Goal: Information Seeking & Learning: Learn about a topic

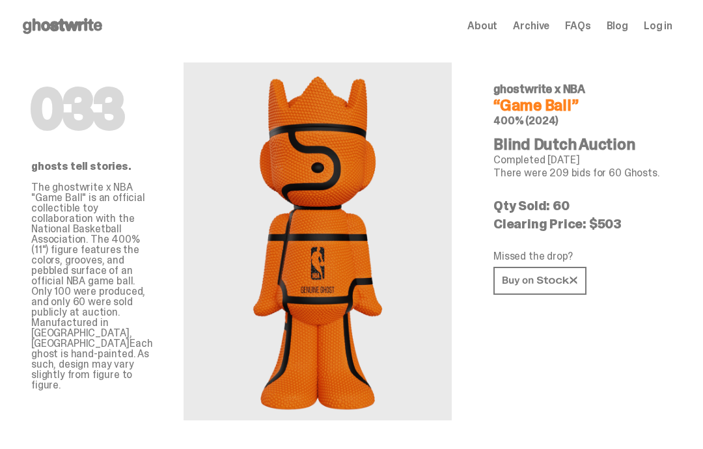
click at [83, 32] on icon at bounding box center [62, 26] width 83 height 21
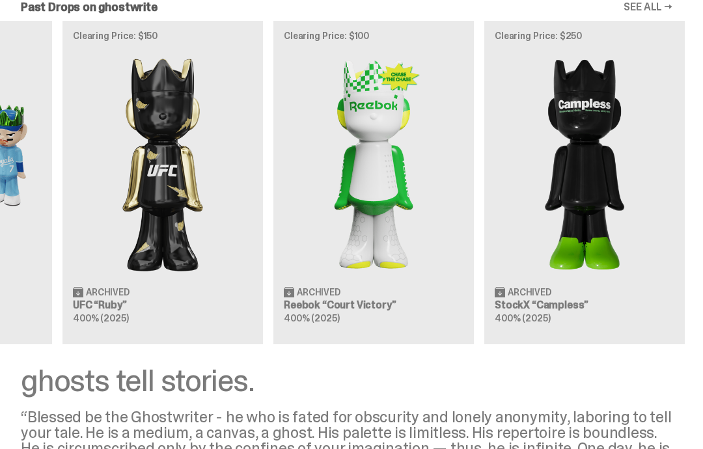
scroll to position [1306, 0]
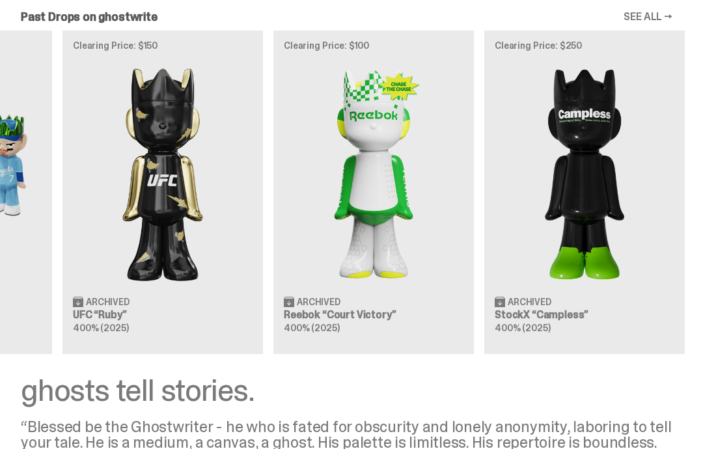
click at [671, 14] on link "SEE ALL →" at bounding box center [648, 17] width 49 height 10
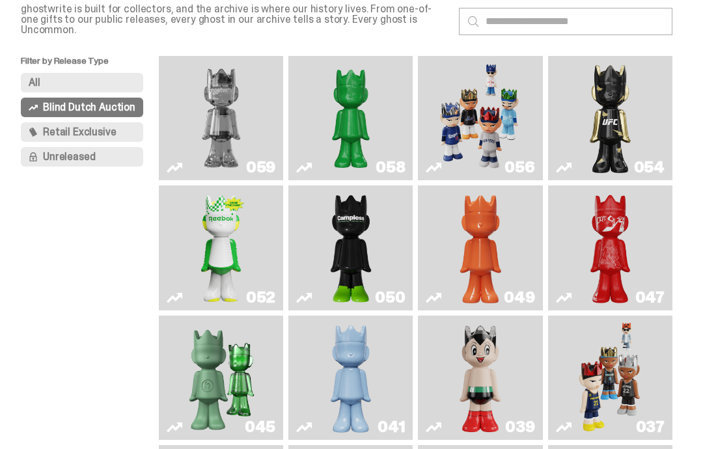
scroll to position [93, 0]
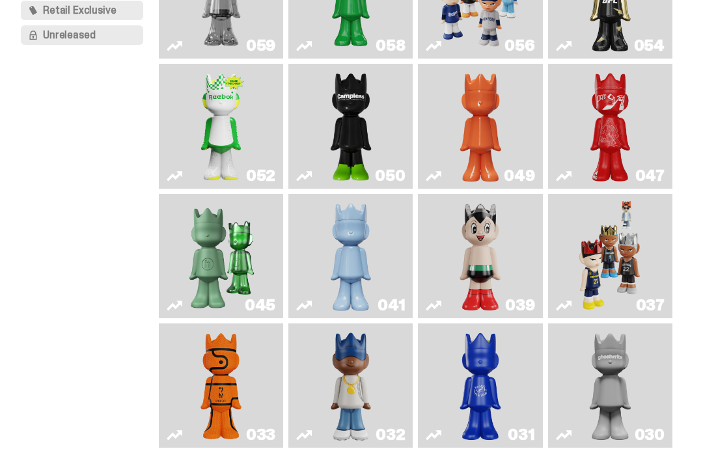
click at [642, 294] on img "Game Face (2024)" at bounding box center [610, 257] width 64 height 114
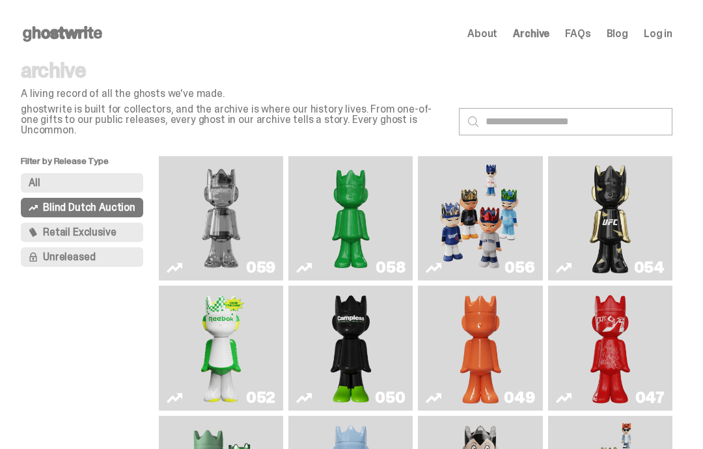
scroll to position [14, 0]
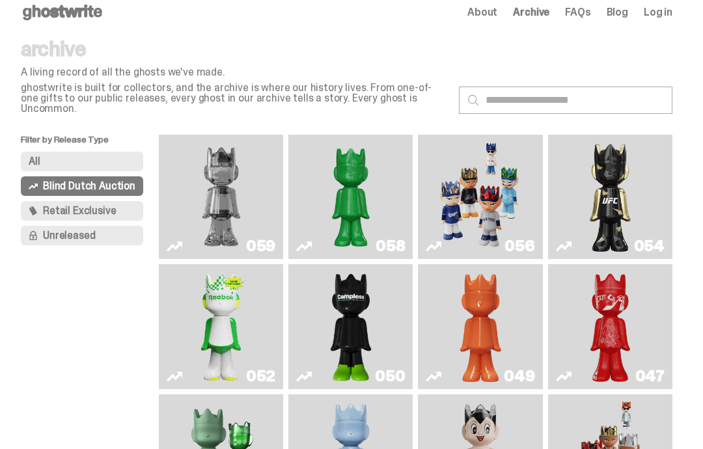
click at [111, 152] on button "All" at bounding box center [82, 162] width 122 height 20
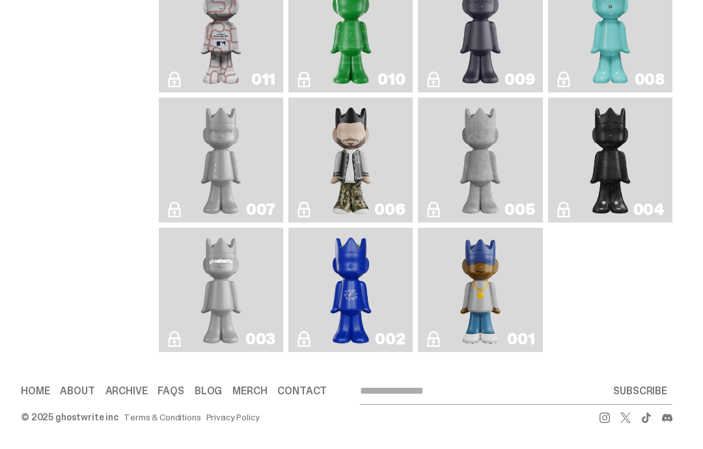
scroll to position [1938, 0]
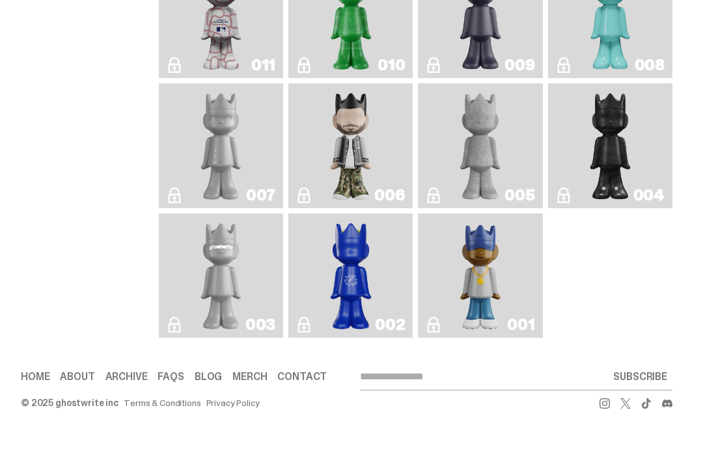
click at [389, 122] on link "006" at bounding box center [350, 160] width 109 height 114
